Goal: Transaction & Acquisition: Purchase product/service

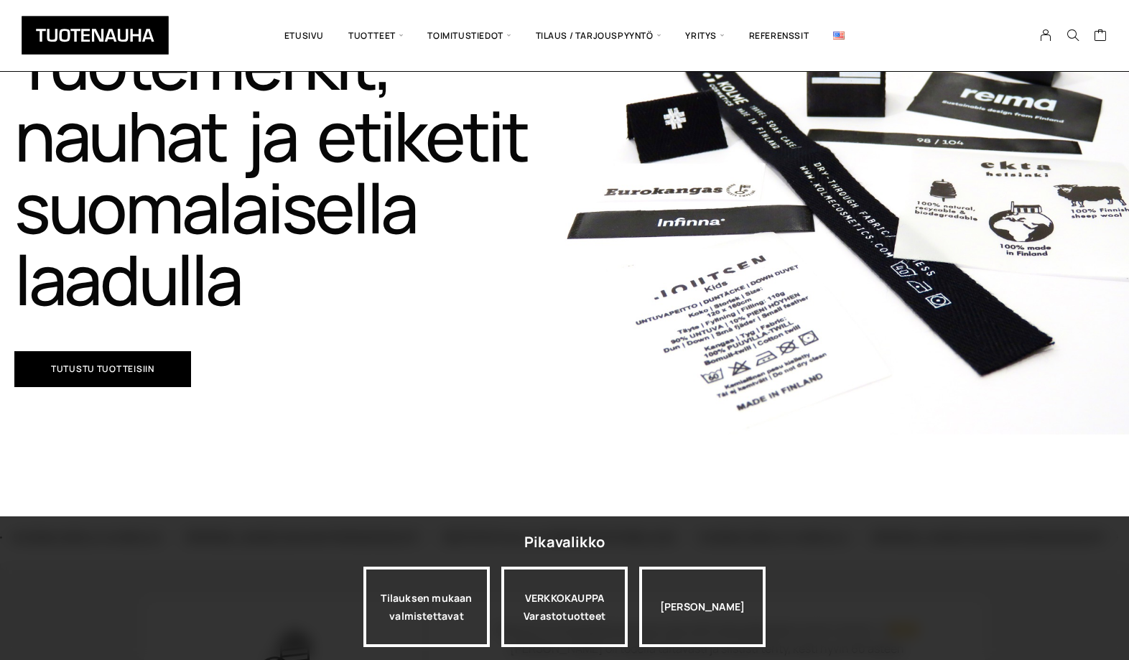
scroll to position [226, 0]
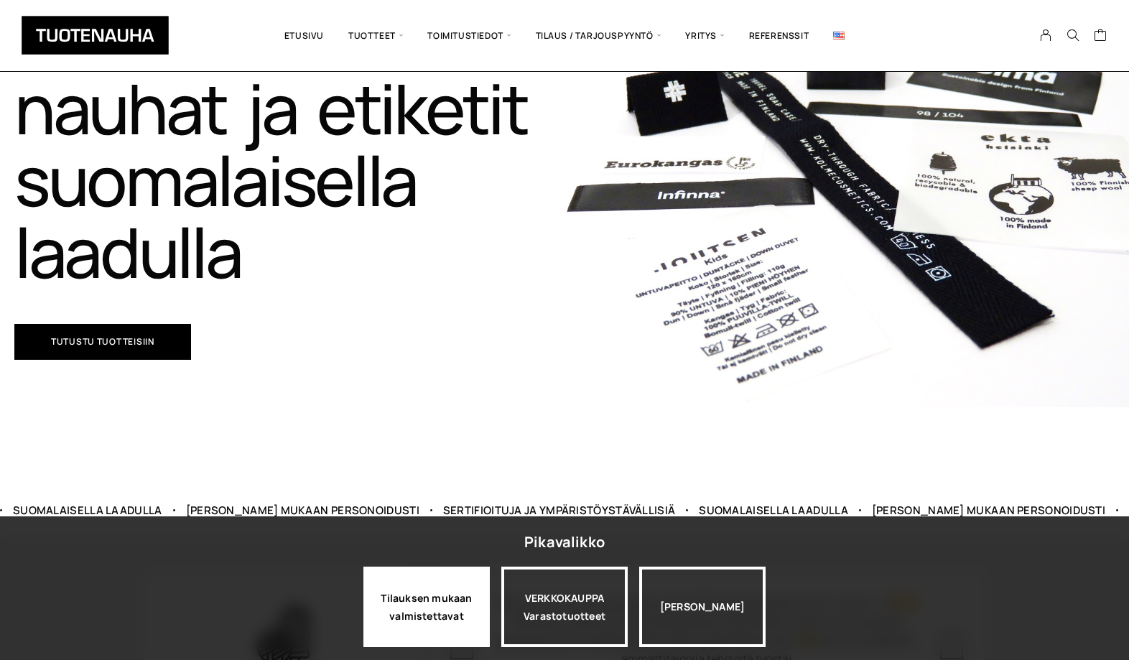
click at [453, 602] on div "Tilauksen mukaan valmistettavat" at bounding box center [426, 607] width 126 height 80
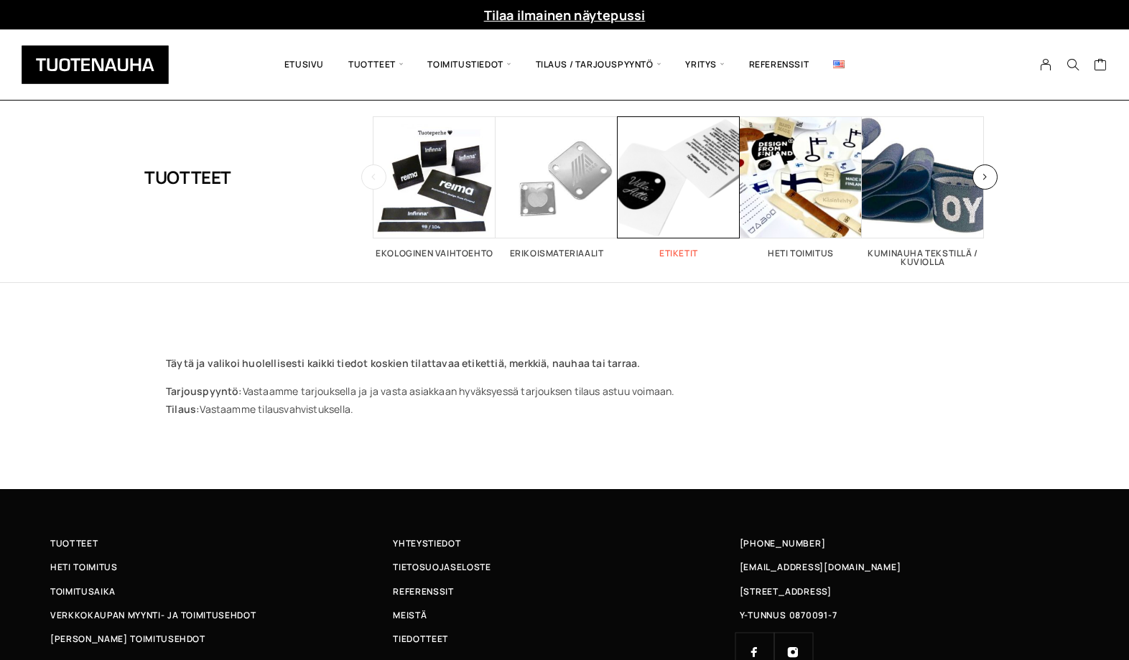
click at [640, 207] on span "Visit product category Etiketit" at bounding box center [679, 177] width 122 height 122
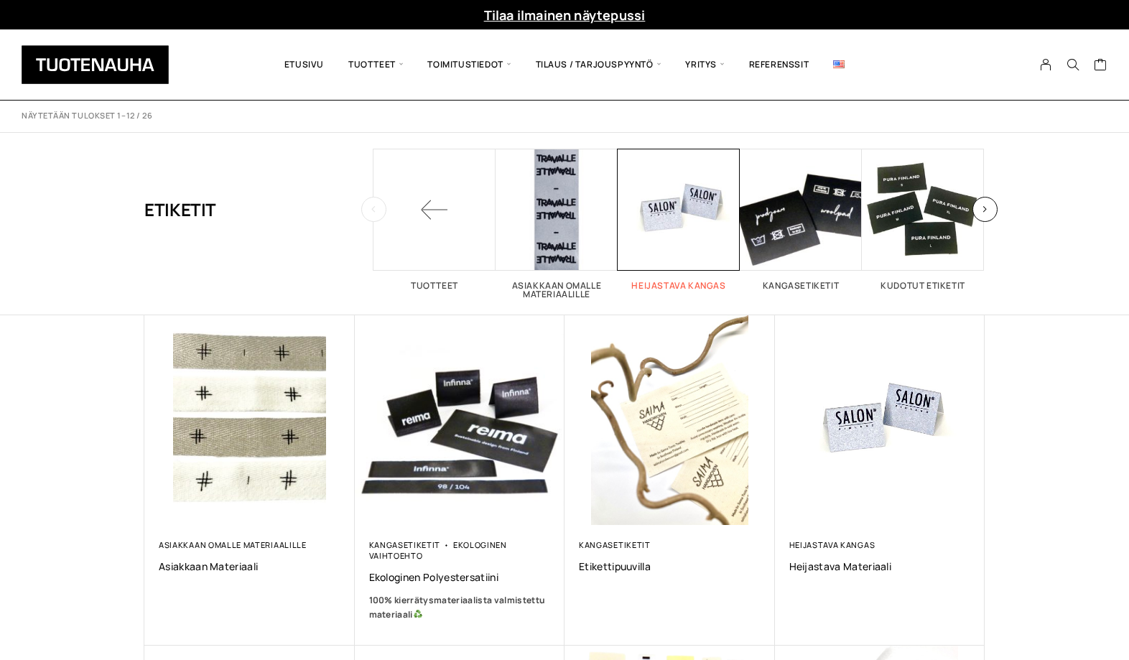
click at [703, 223] on span "Visit product category Heijastava kangas" at bounding box center [679, 210] width 122 height 122
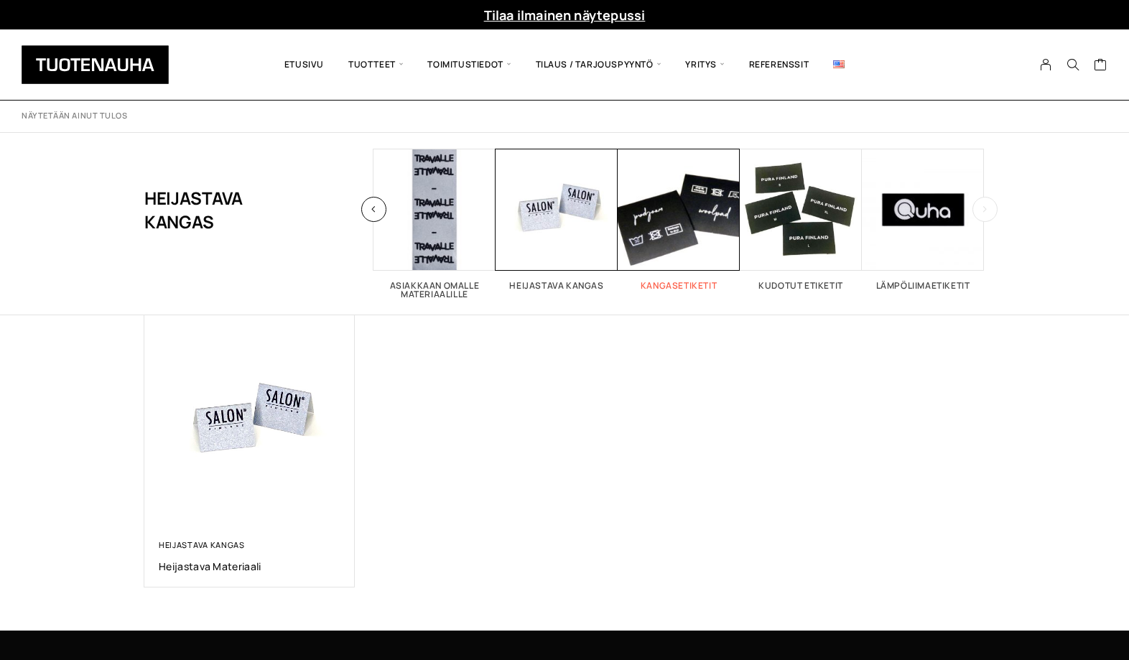
click at [664, 233] on span "Visit product category Kangasetiketit" at bounding box center [679, 210] width 122 height 122
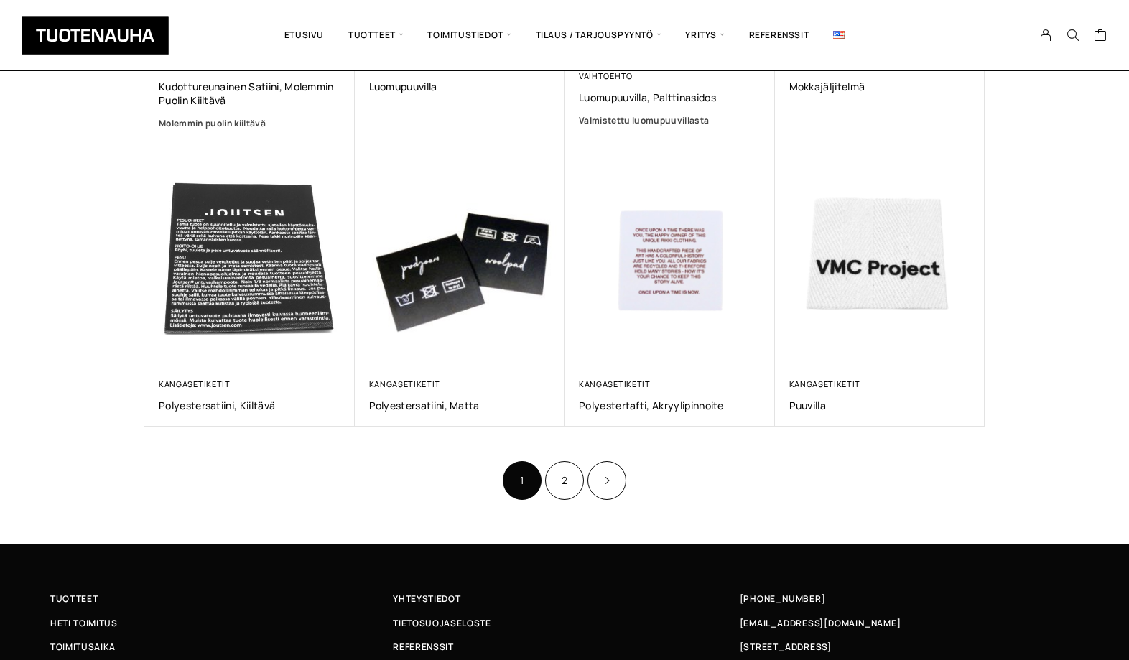
scroll to position [687, 0]
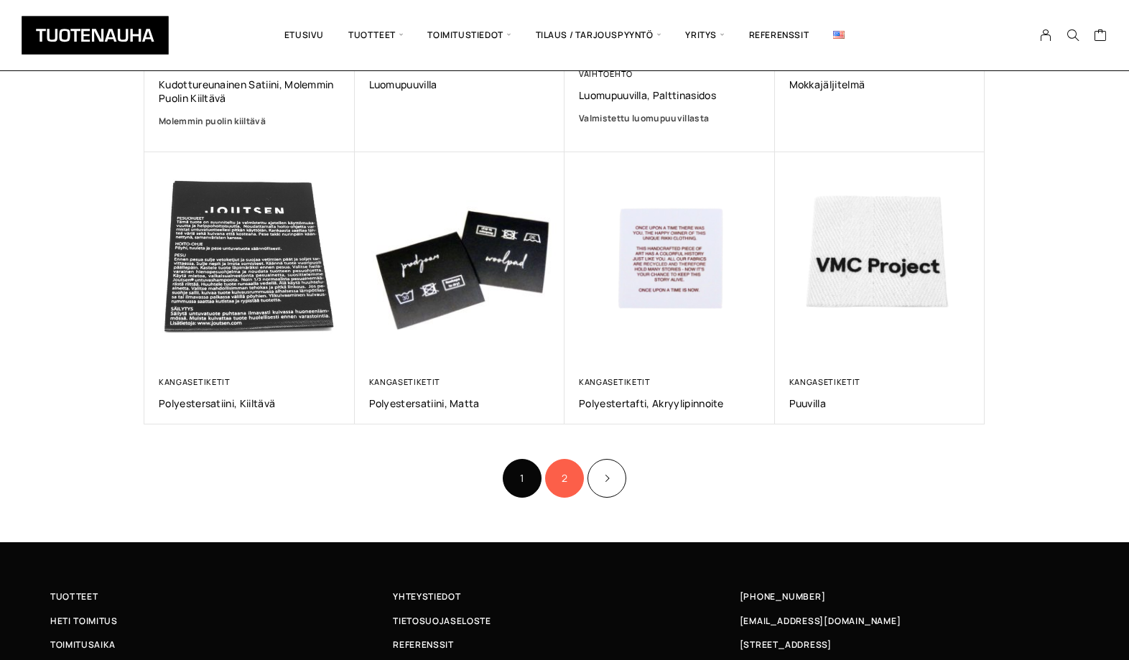
click at [562, 477] on link "2" at bounding box center [564, 478] width 39 height 39
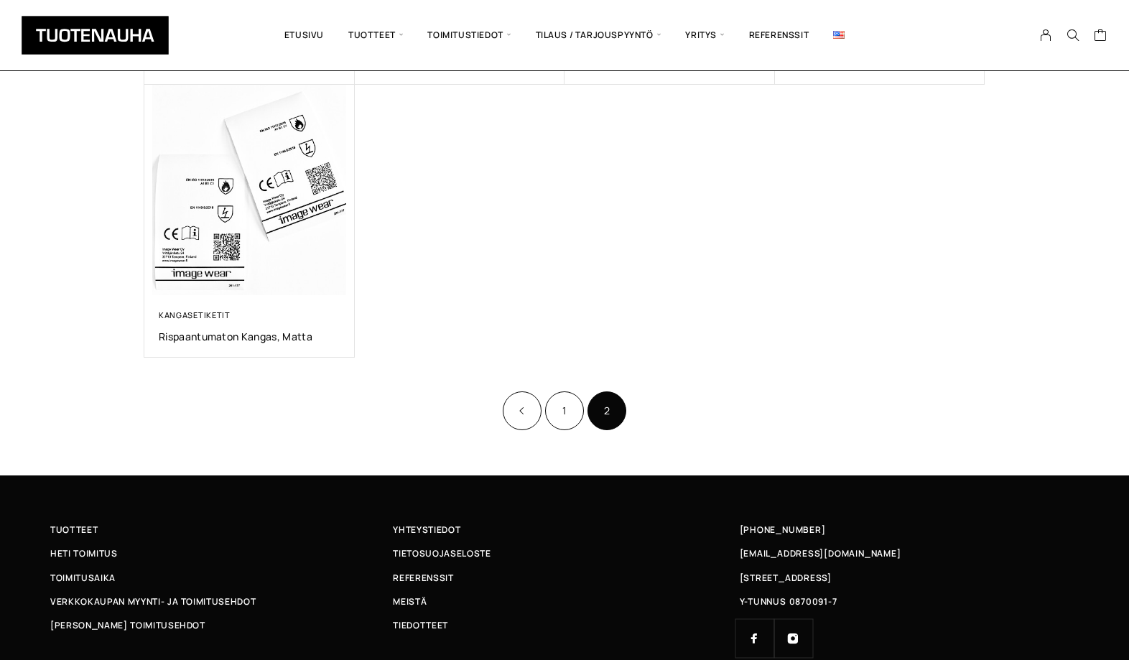
scroll to position [375, 0]
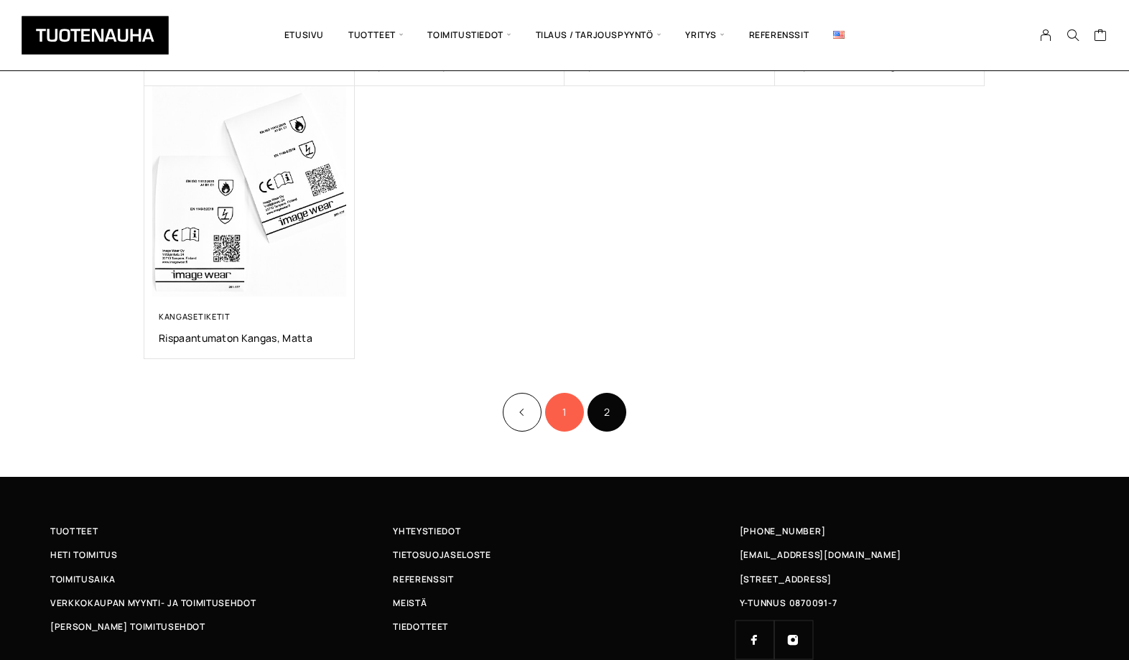
click at [569, 421] on link "1" at bounding box center [564, 412] width 39 height 39
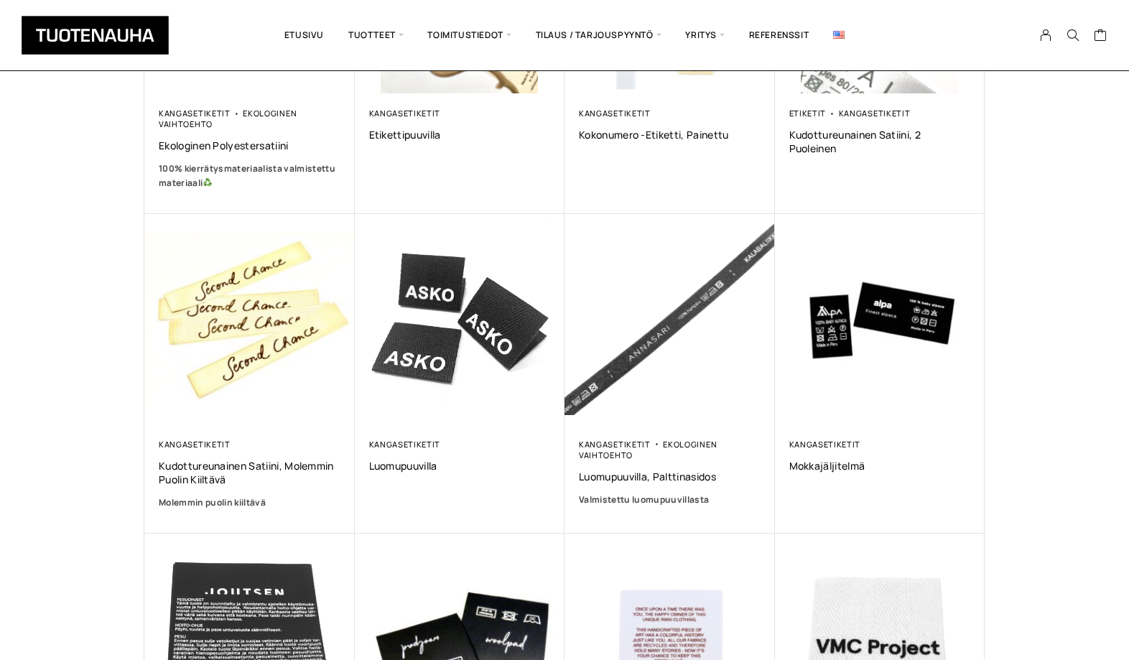
scroll to position [307, 0]
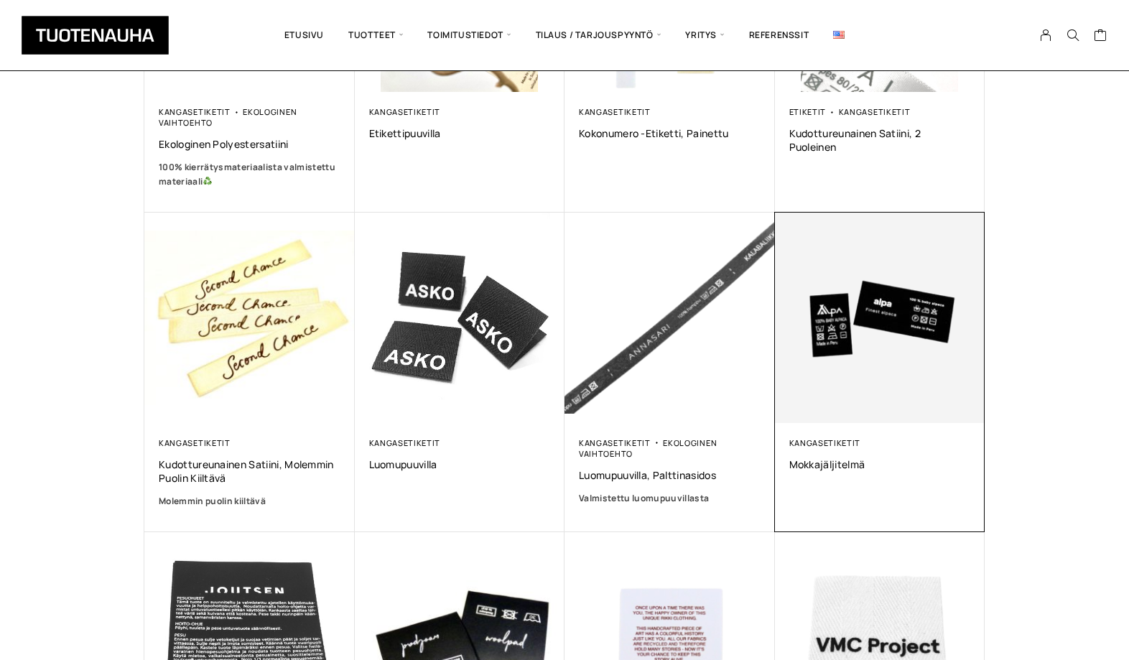
click at [847, 351] on img at bounding box center [880, 318] width 210 height 210
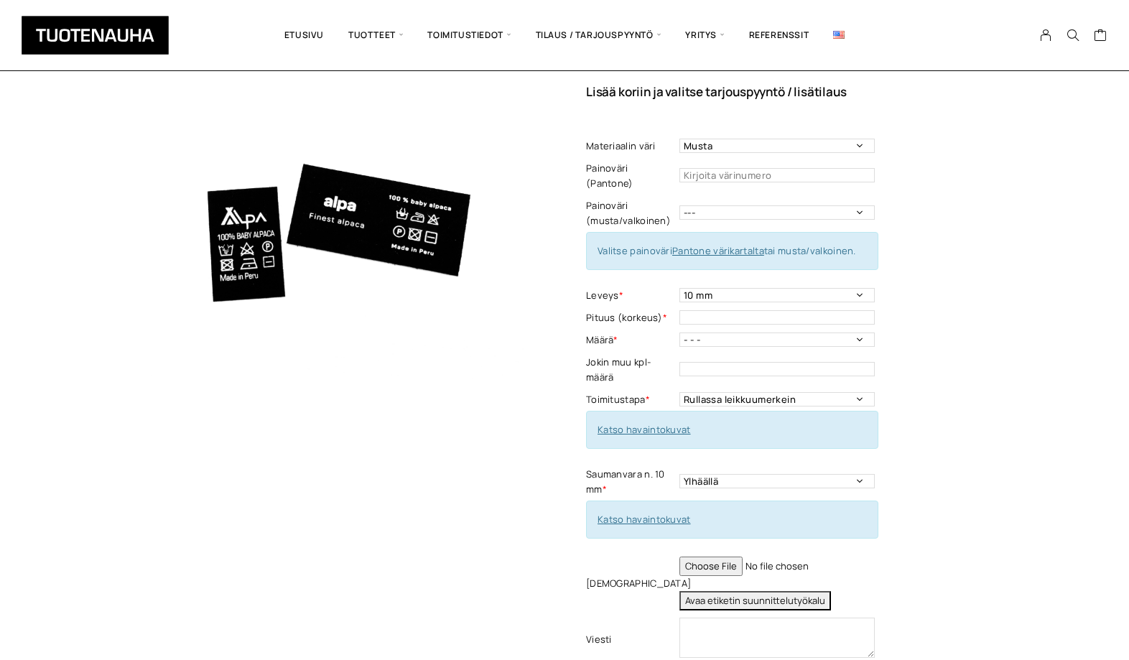
scroll to position [79, 0]
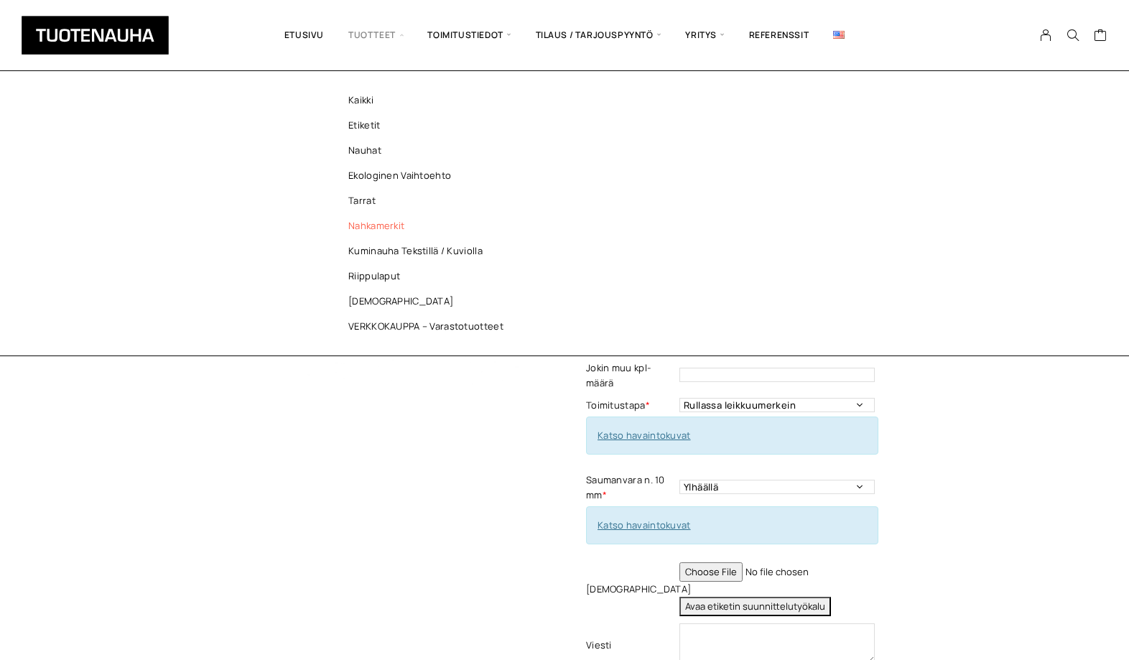
click at [367, 226] on link "Nahkamerkit" at bounding box center [429, 225] width 208 height 25
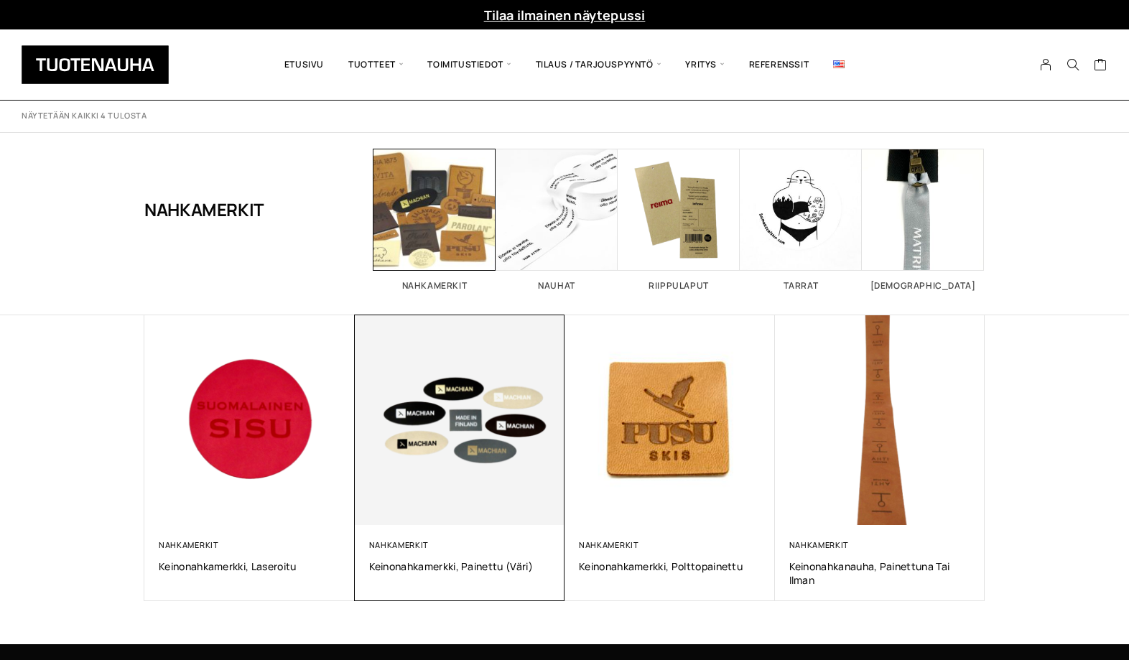
click at [425, 485] on img at bounding box center [460, 420] width 210 height 210
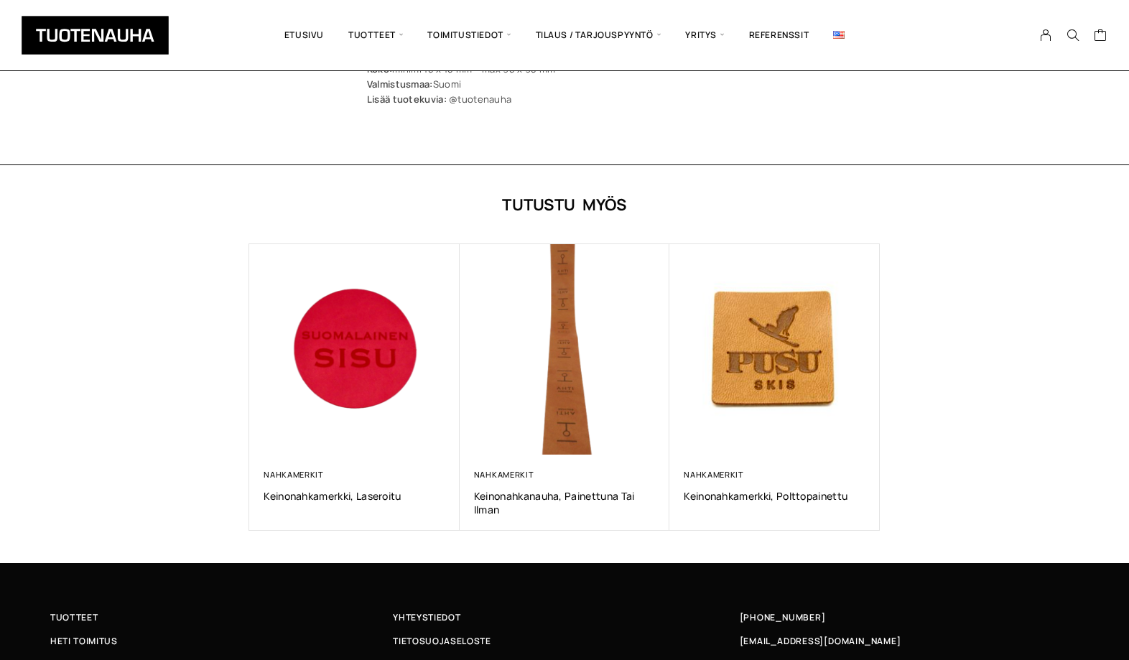
scroll to position [768, 0]
